Goal: Task Accomplishment & Management: Manage account settings

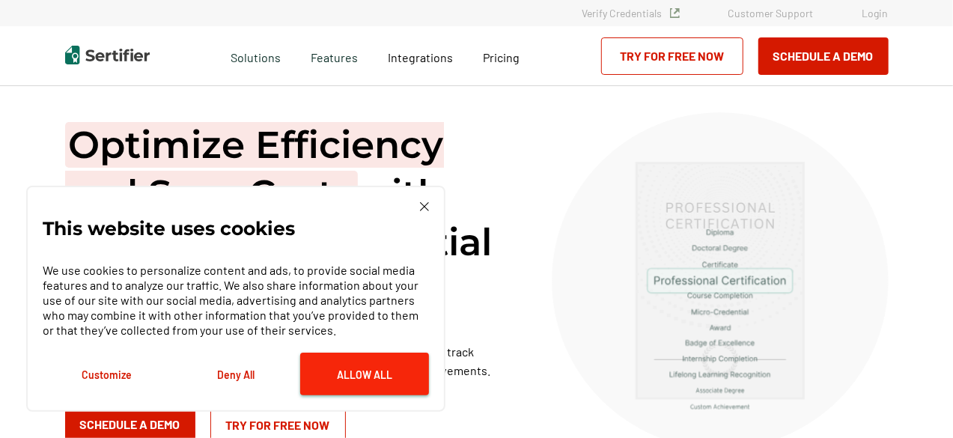
click at [357, 367] on button "Allow All" at bounding box center [364, 374] width 129 height 43
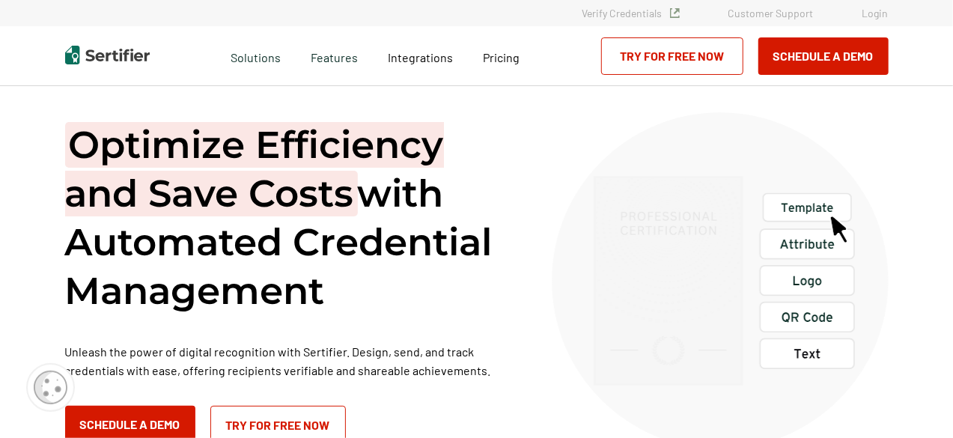
click at [621, 16] on link "Verify Credentials" at bounding box center [630, 13] width 97 height 13
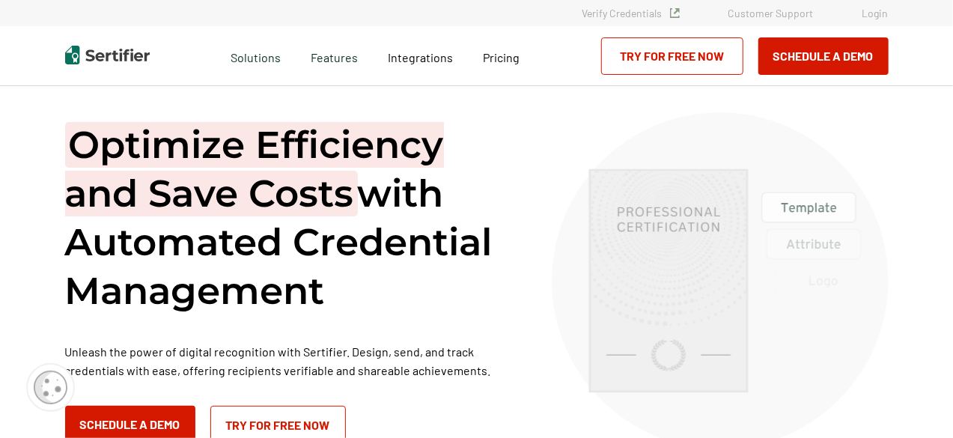
click at [882, 16] on link "Login" at bounding box center [875, 13] width 26 height 13
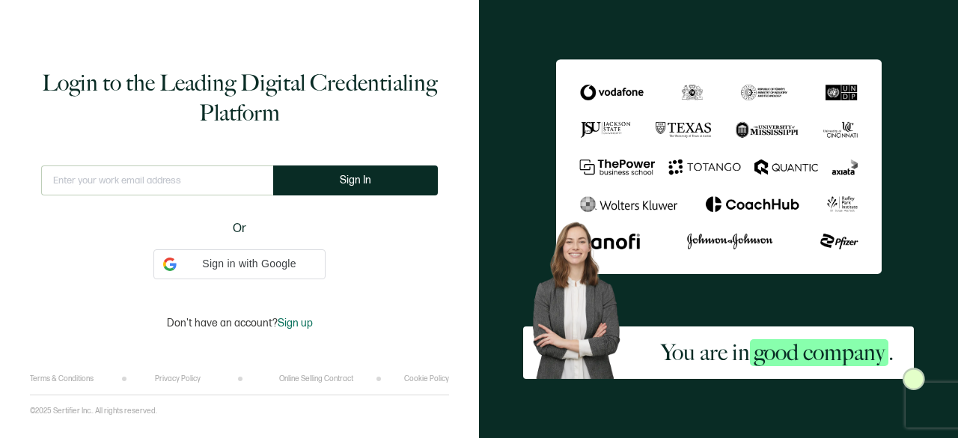
click at [216, 175] on input "text" at bounding box center [157, 180] width 232 height 30
type input "mllonso@teleosleaders.com"
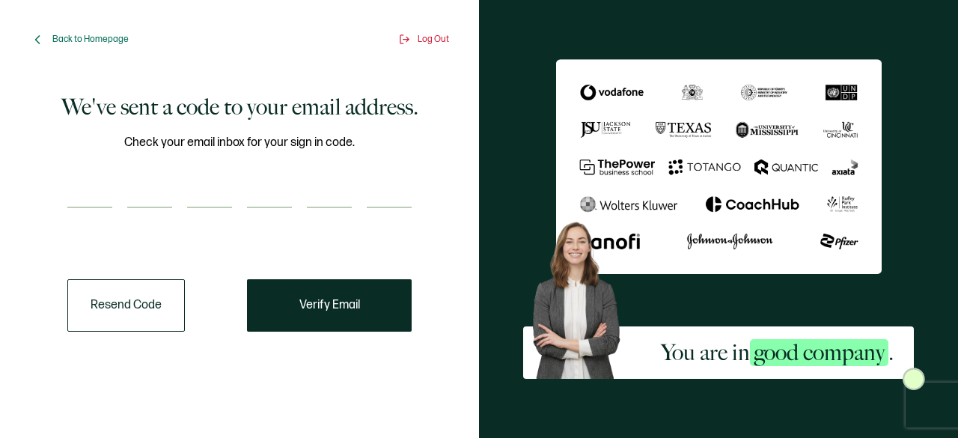
click at [82, 176] on div "Check your email inbox for your sign in code." at bounding box center [239, 180] width 344 height 94
click at [89, 195] on input "number" at bounding box center [89, 193] width 45 height 30
